Goal: Task Accomplishment & Management: Manage account settings

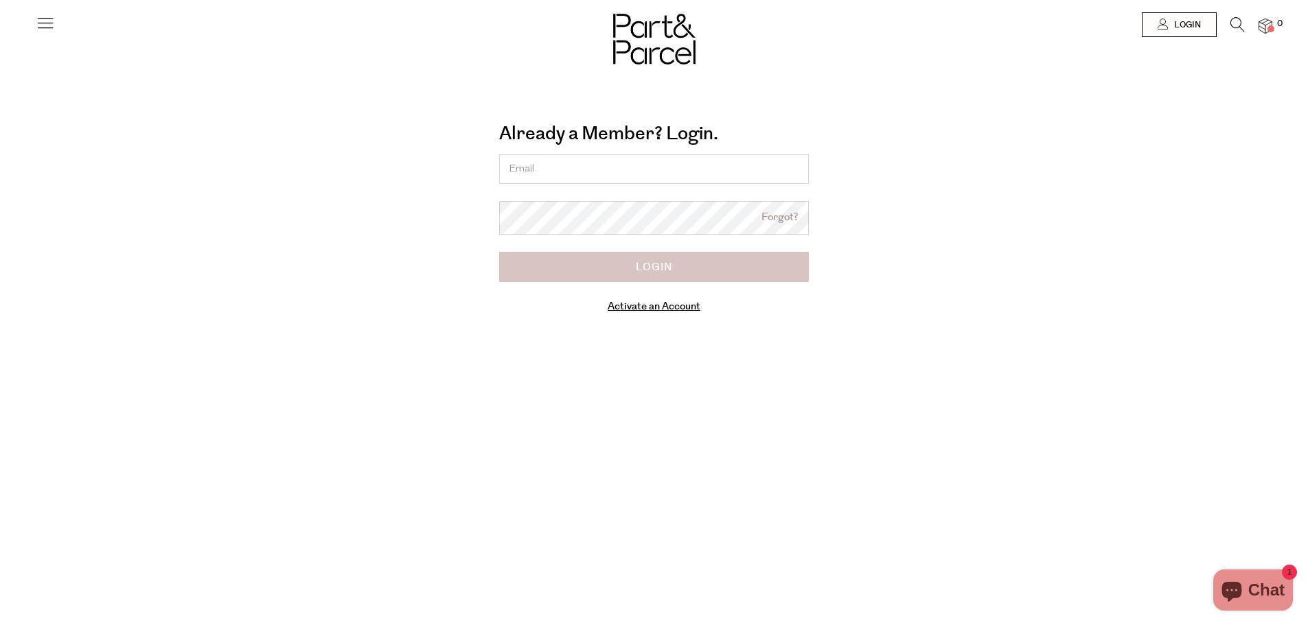
type input "[PERSON_NAME][EMAIL_ADDRESS][DOMAIN_NAME]"
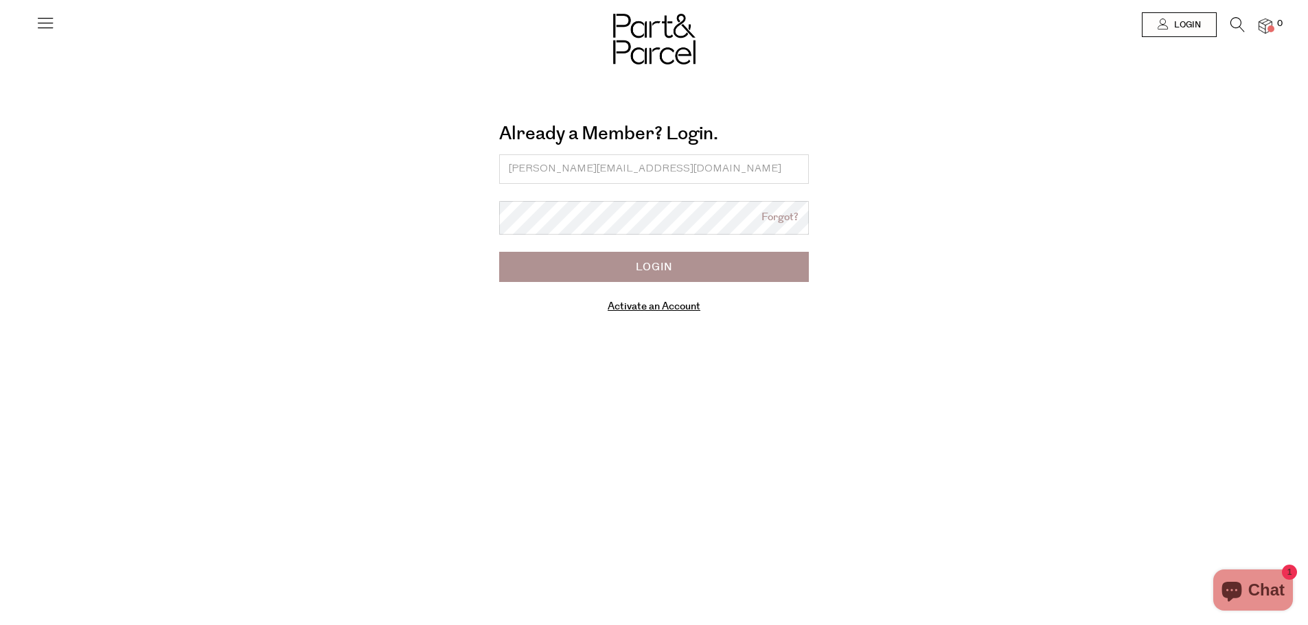
click at [609, 273] on input "Login" at bounding box center [654, 267] width 310 height 30
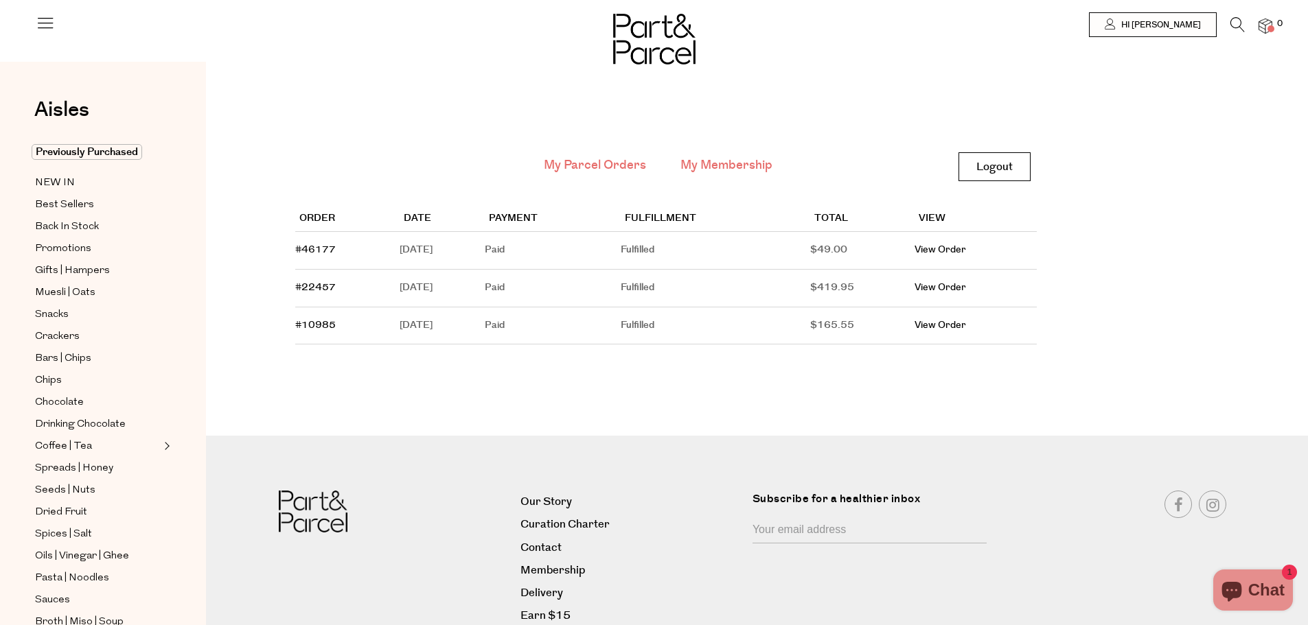
click at [739, 164] on link "My Membership" at bounding box center [726, 166] width 92 height 18
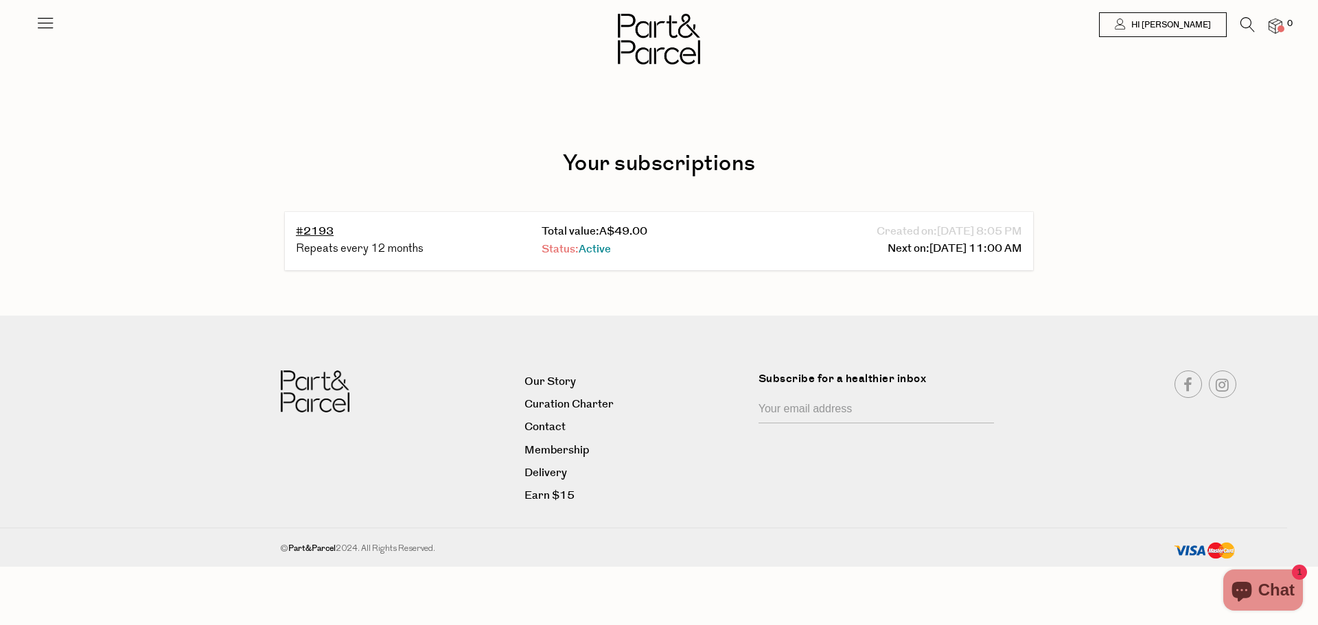
click at [603, 251] on span "Active" at bounding box center [595, 250] width 32 height 16
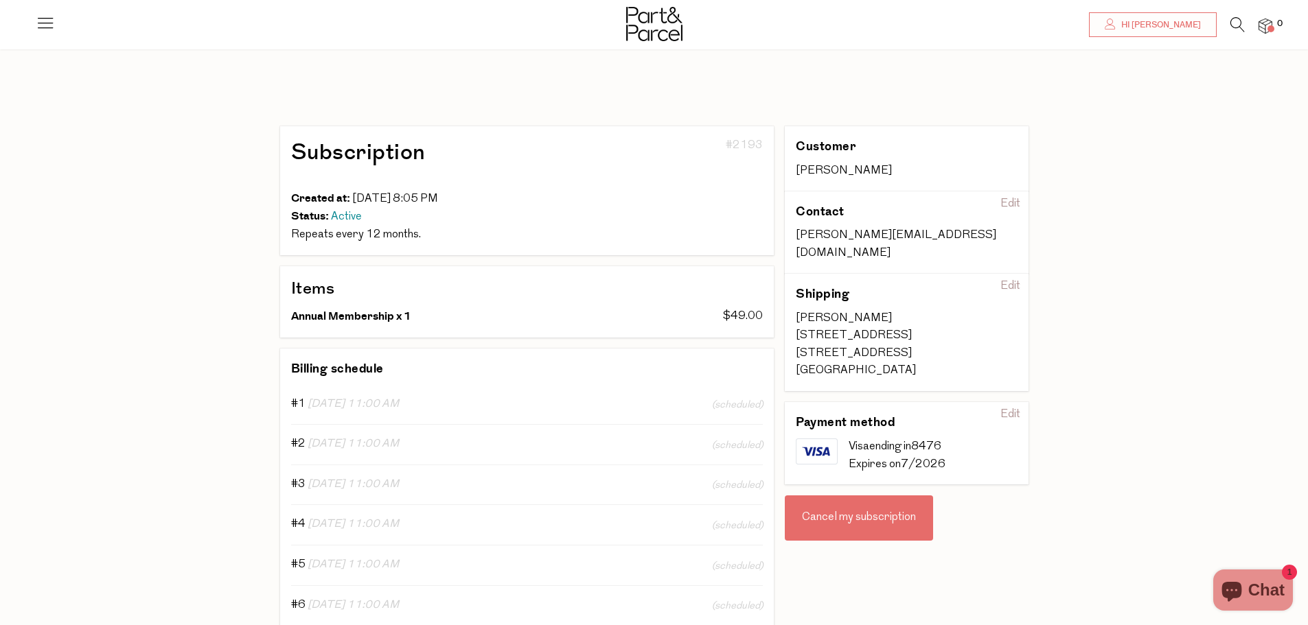
click at [860, 496] on div "Cancel my subscription" at bounding box center [859, 518] width 148 height 45
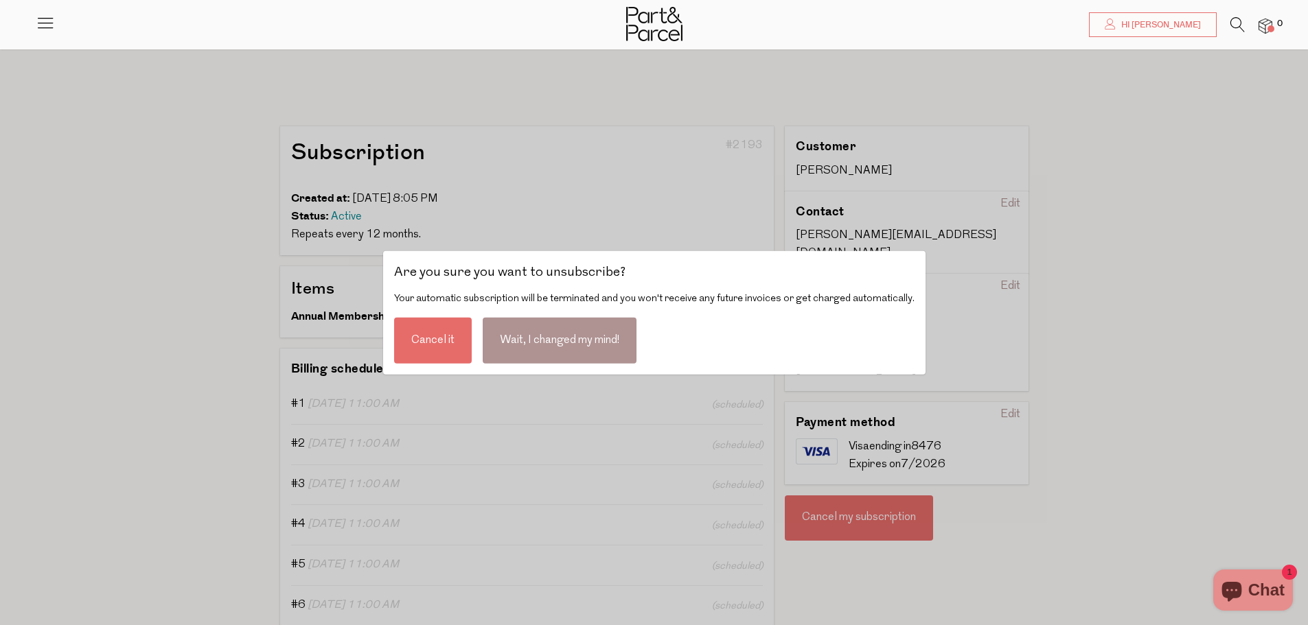
click at [453, 345] on div "Cancel it" at bounding box center [433, 340] width 78 height 46
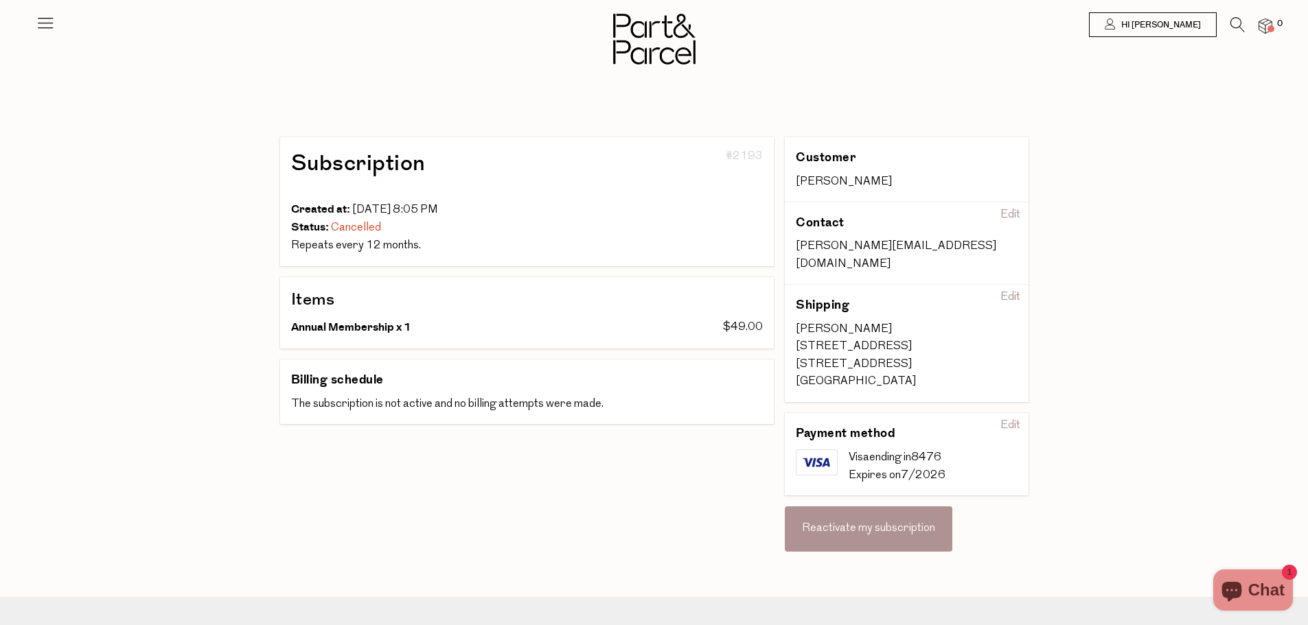
click at [49, 16] on icon at bounding box center [45, 22] width 19 height 19
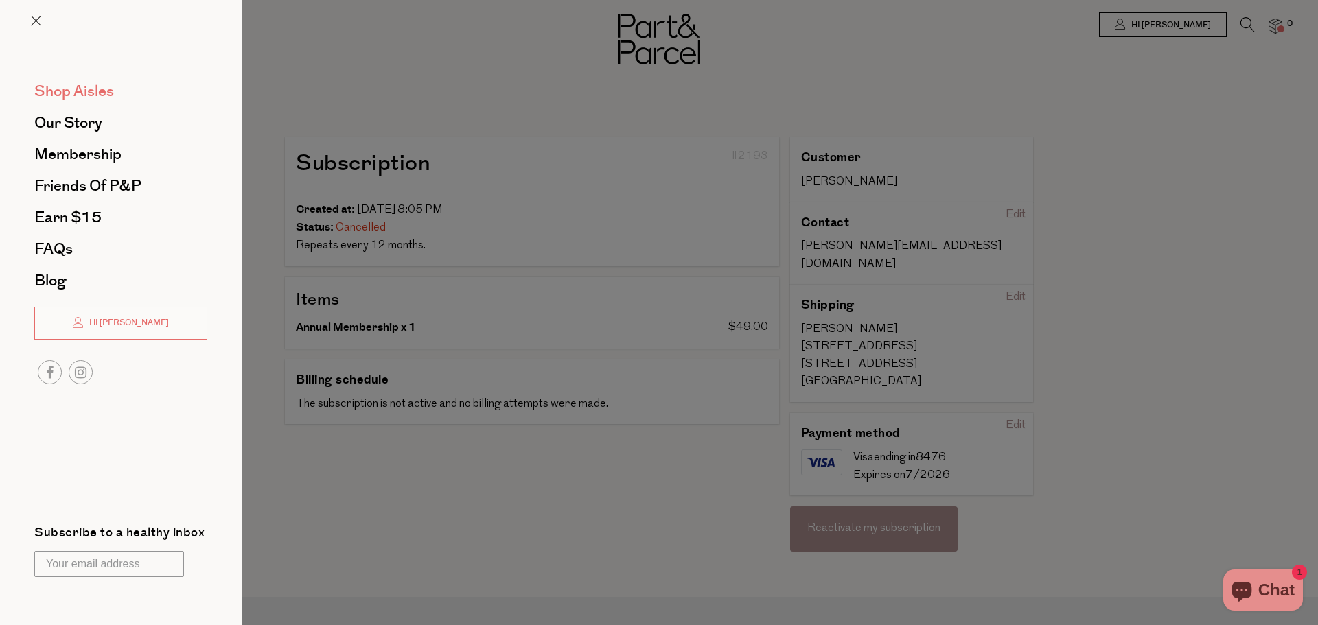
click at [64, 89] on span "Shop Aisles" at bounding box center [74, 91] width 80 height 22
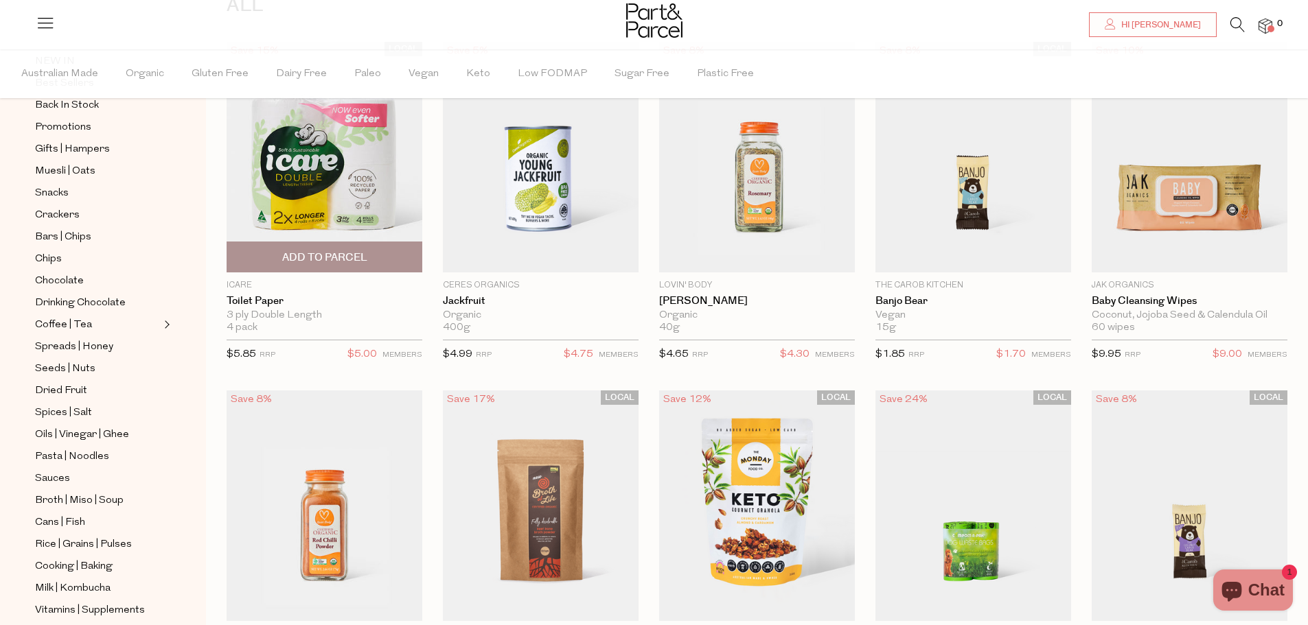
scroll to position [133, 0]
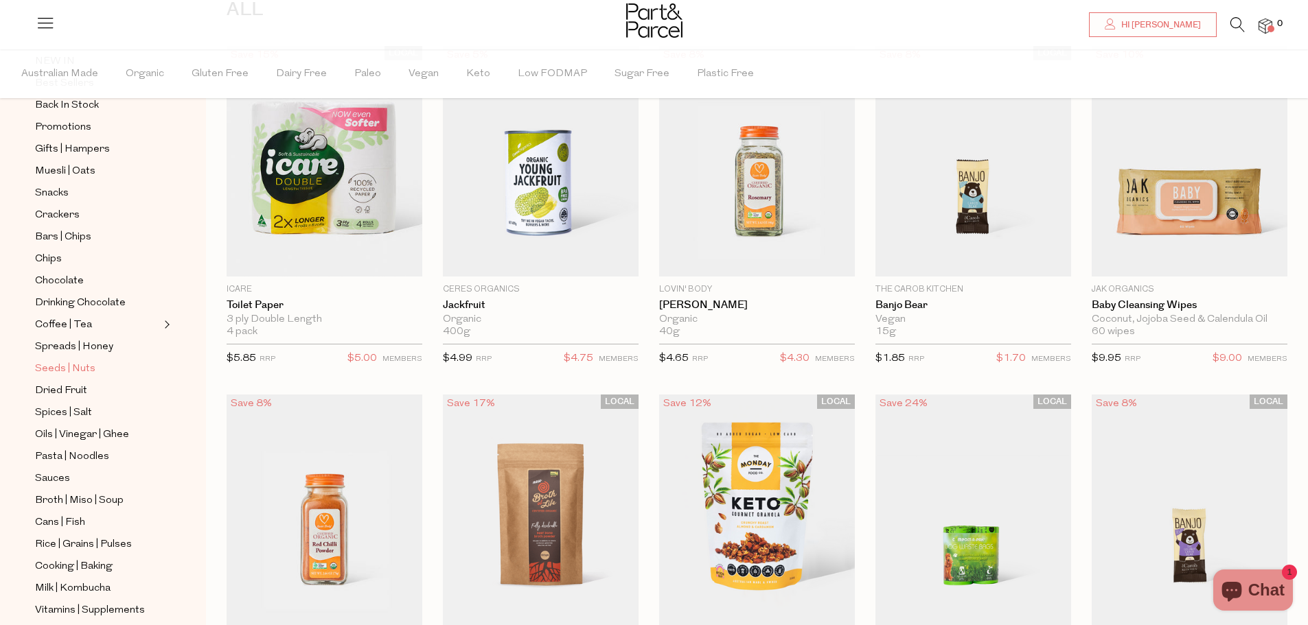
click at [65, 361] on span "Seeds | Nuts" at bounding box center [65, 369] width 60 height 16
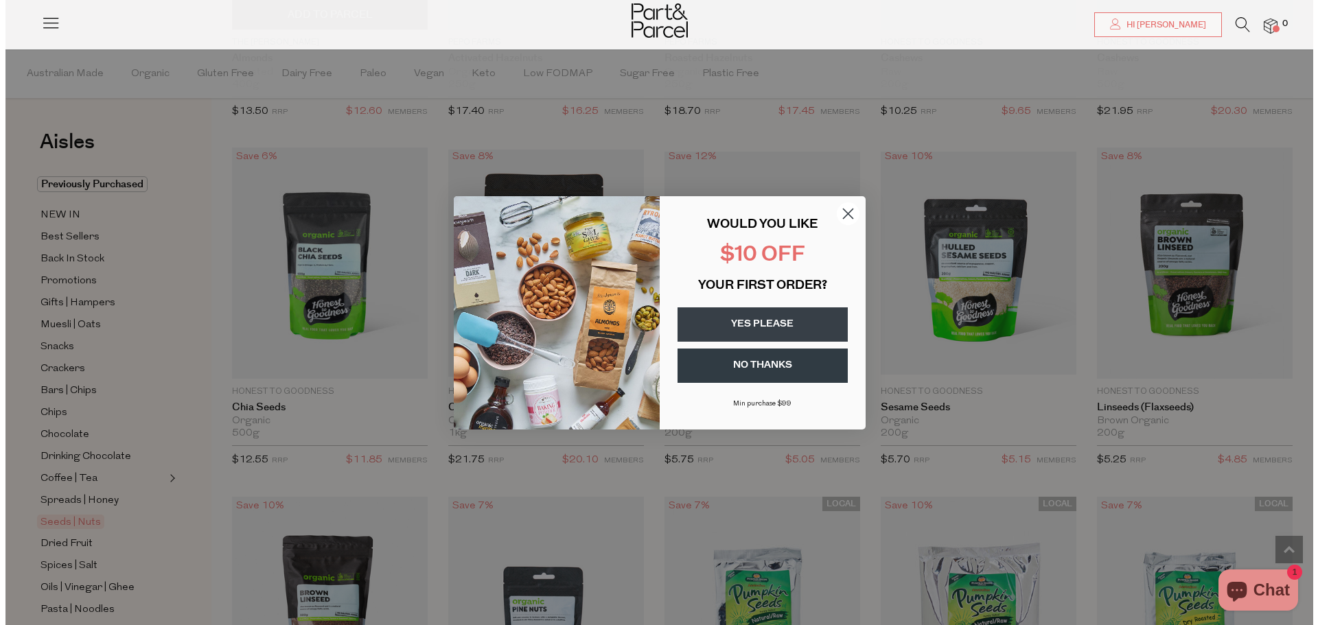
scroll to position [1786, 0]
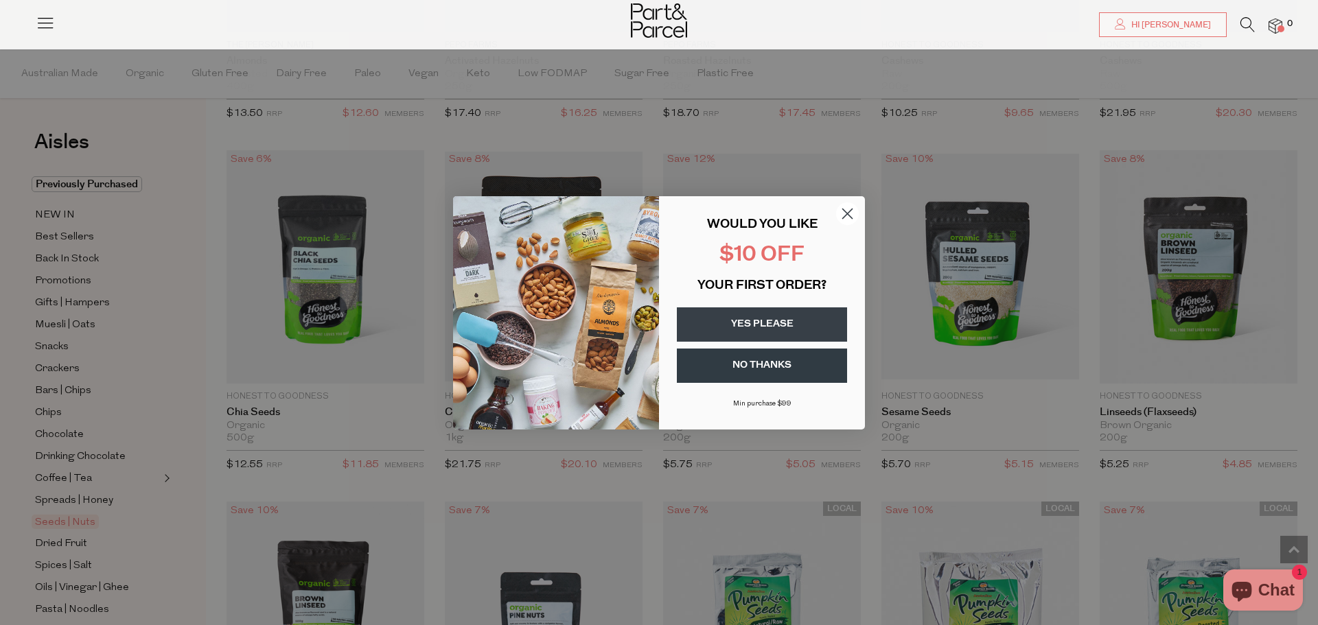
click at [853, 215] on circle "Close dialog" at bounding box center [847, 213] width 23 height 23
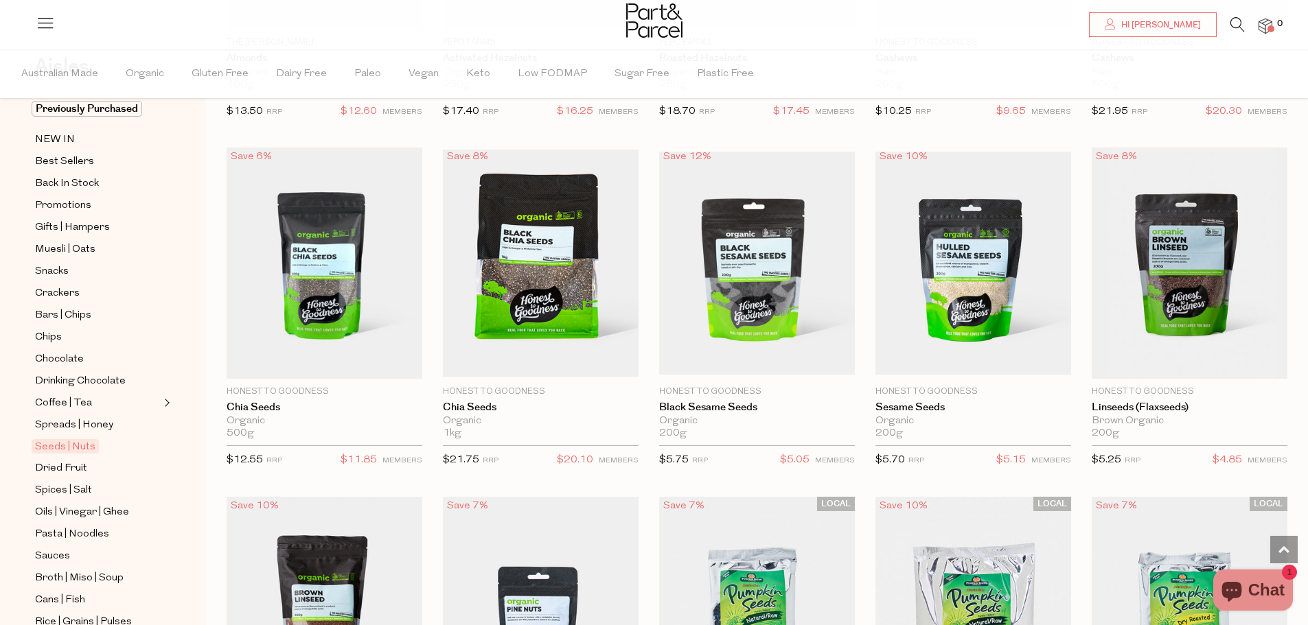
scroll to position [0, 0]
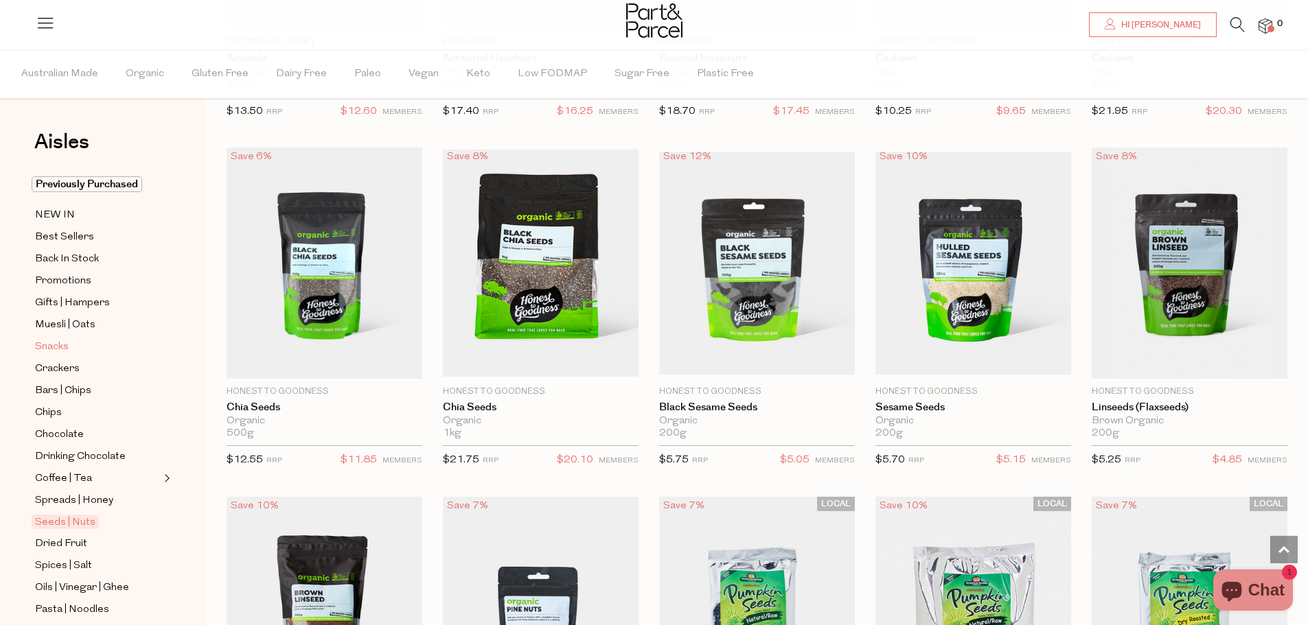
click at [57, 342] on span "Snacks" at bounding box center [52, 347] width 34 height 16
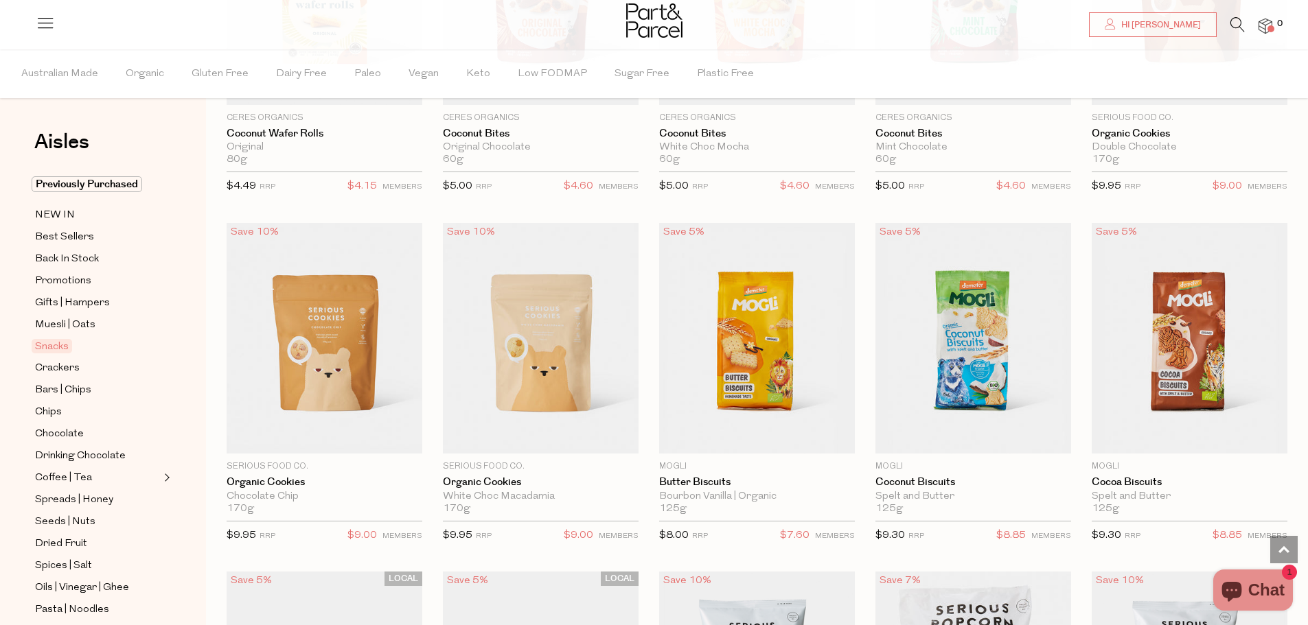
scroll to position [2413, 0]
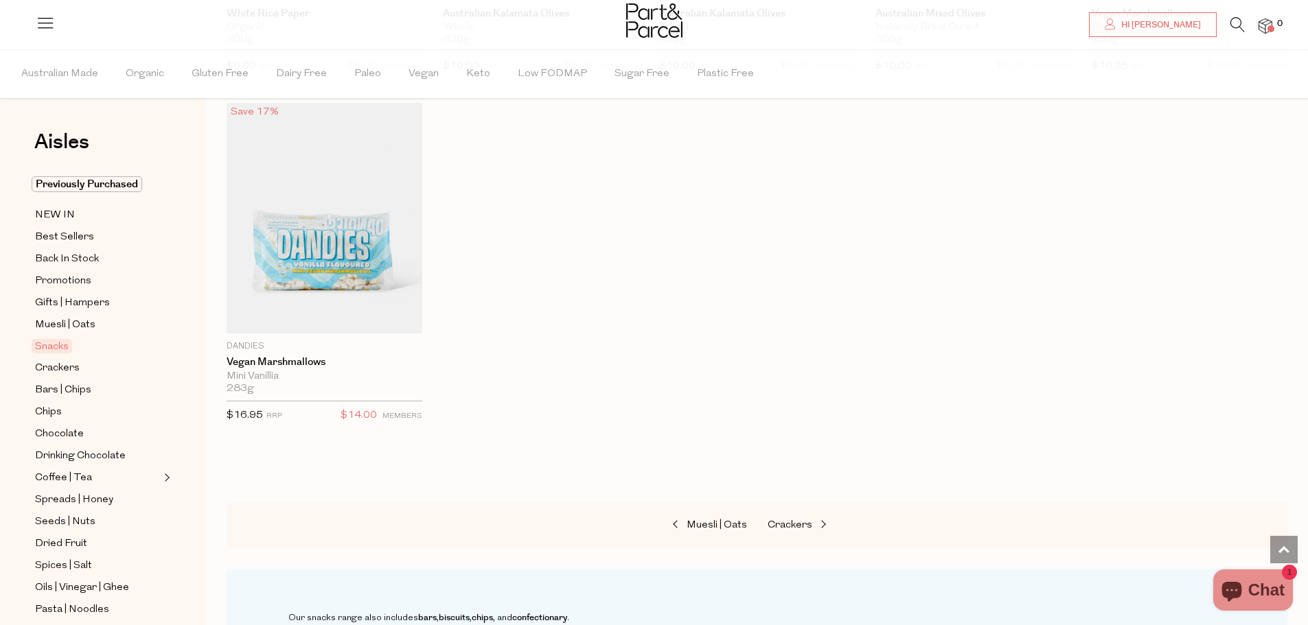
scroll to position [4976, 0]
